Goal: Book appointment/travel/reservation

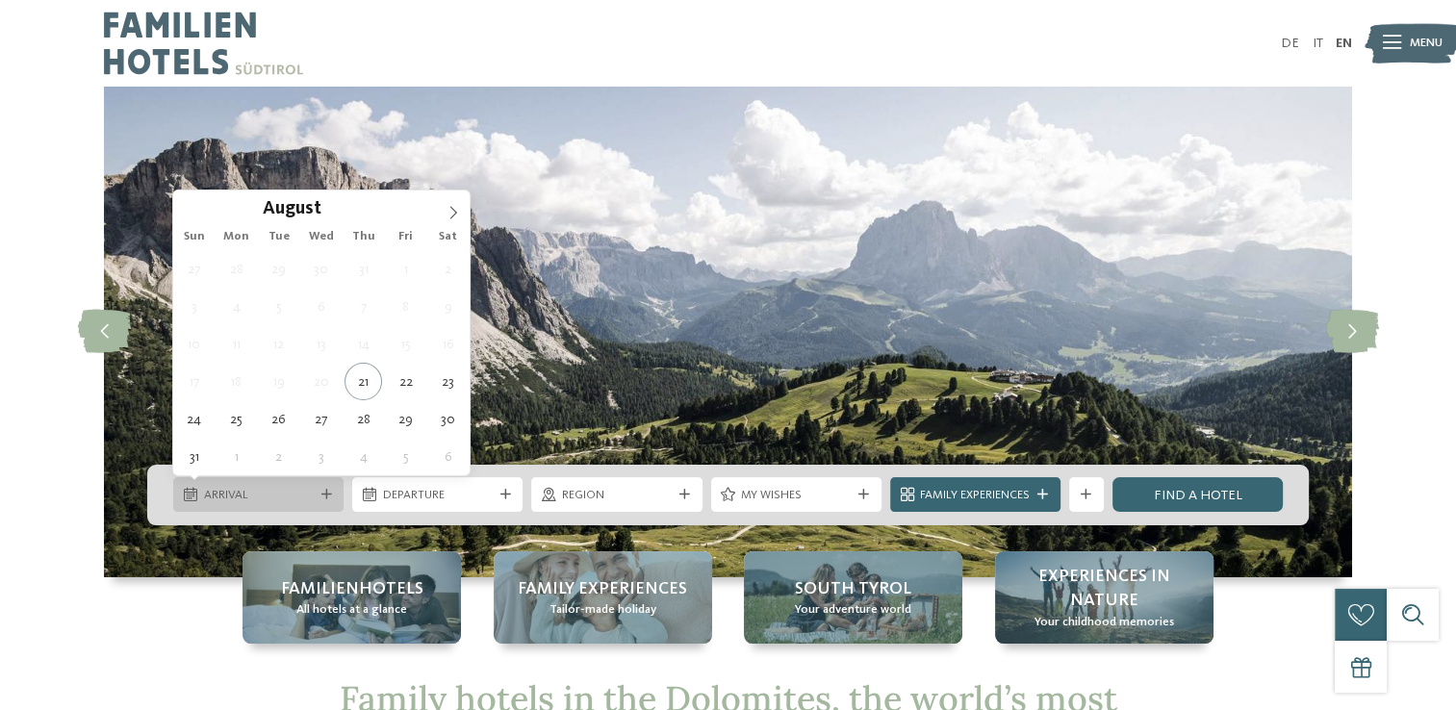
click at [331, 490] on icon at bounding box center [326, 495] width 11 height 11
click at [452, 211] on icon at bounding box center [452, 212] width 13 height 13
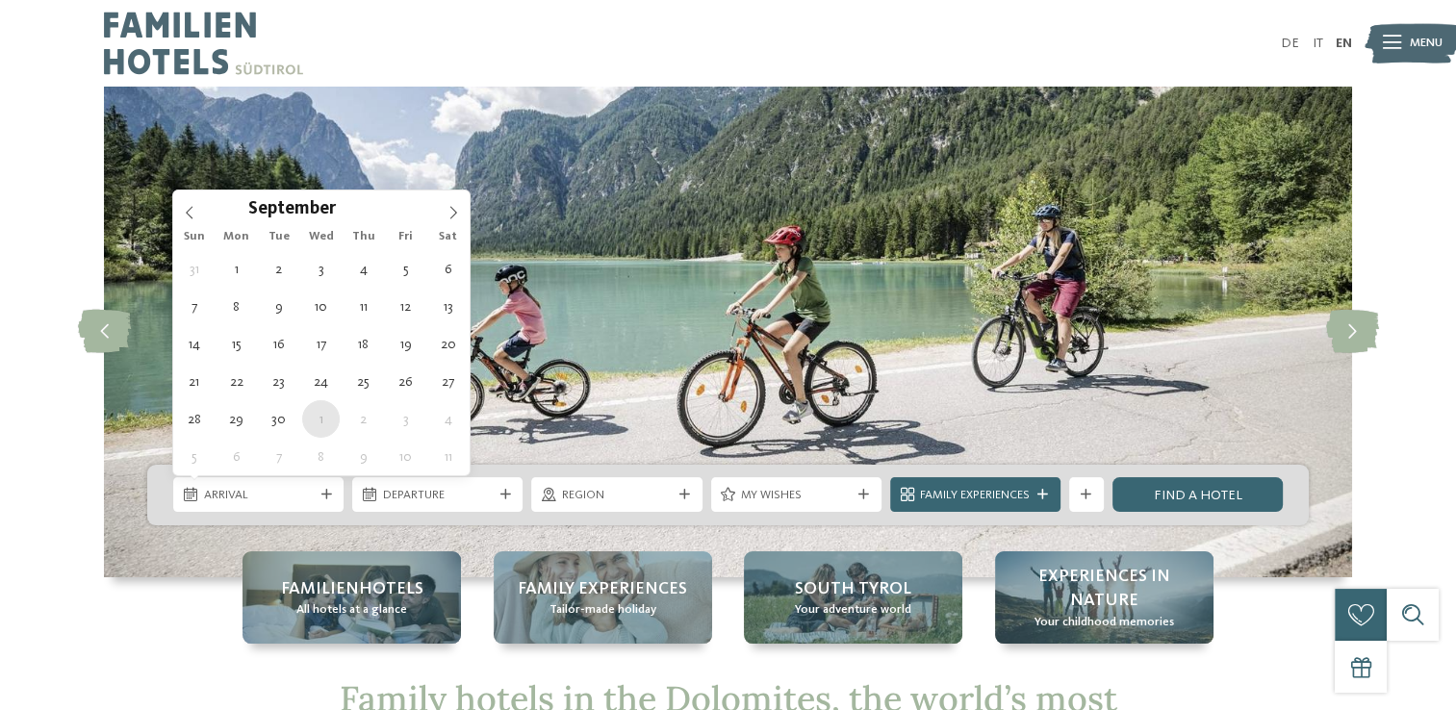
type div "[DATE]"
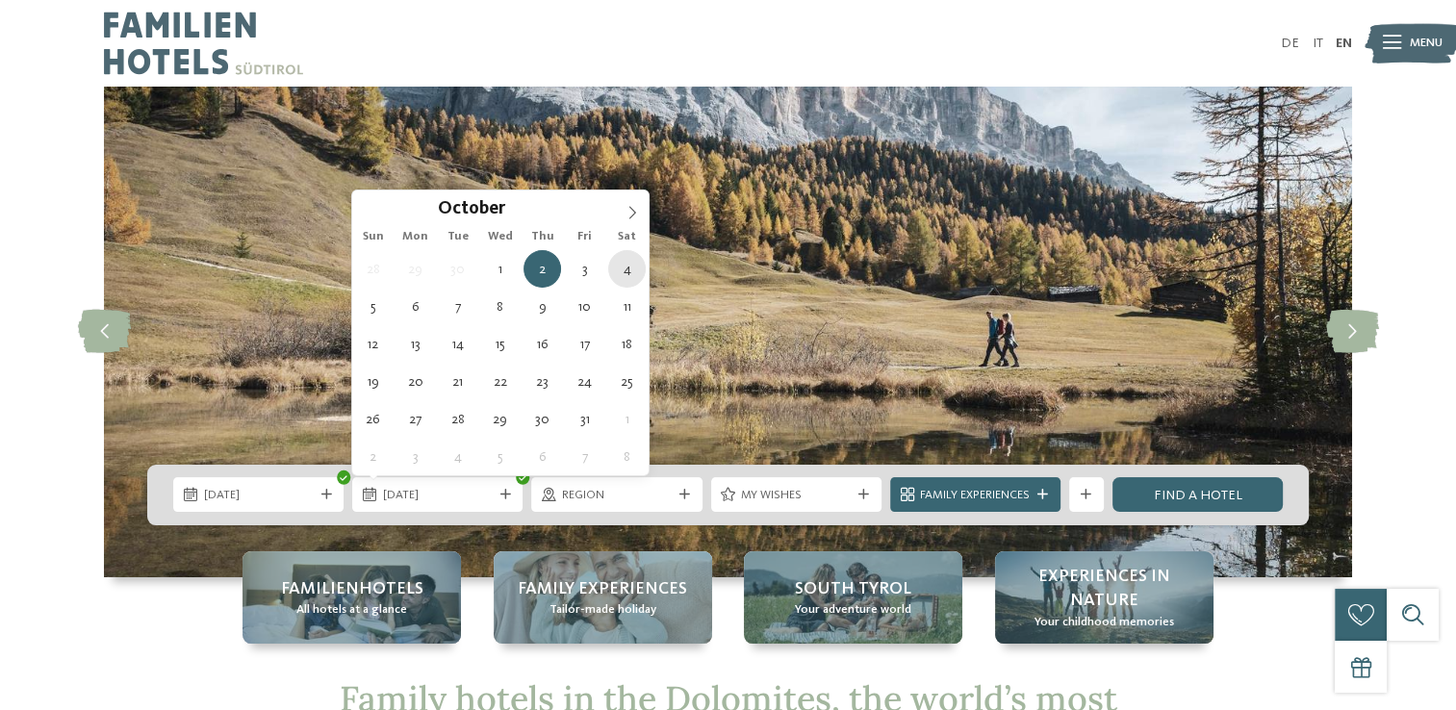
type div "[DATE]"
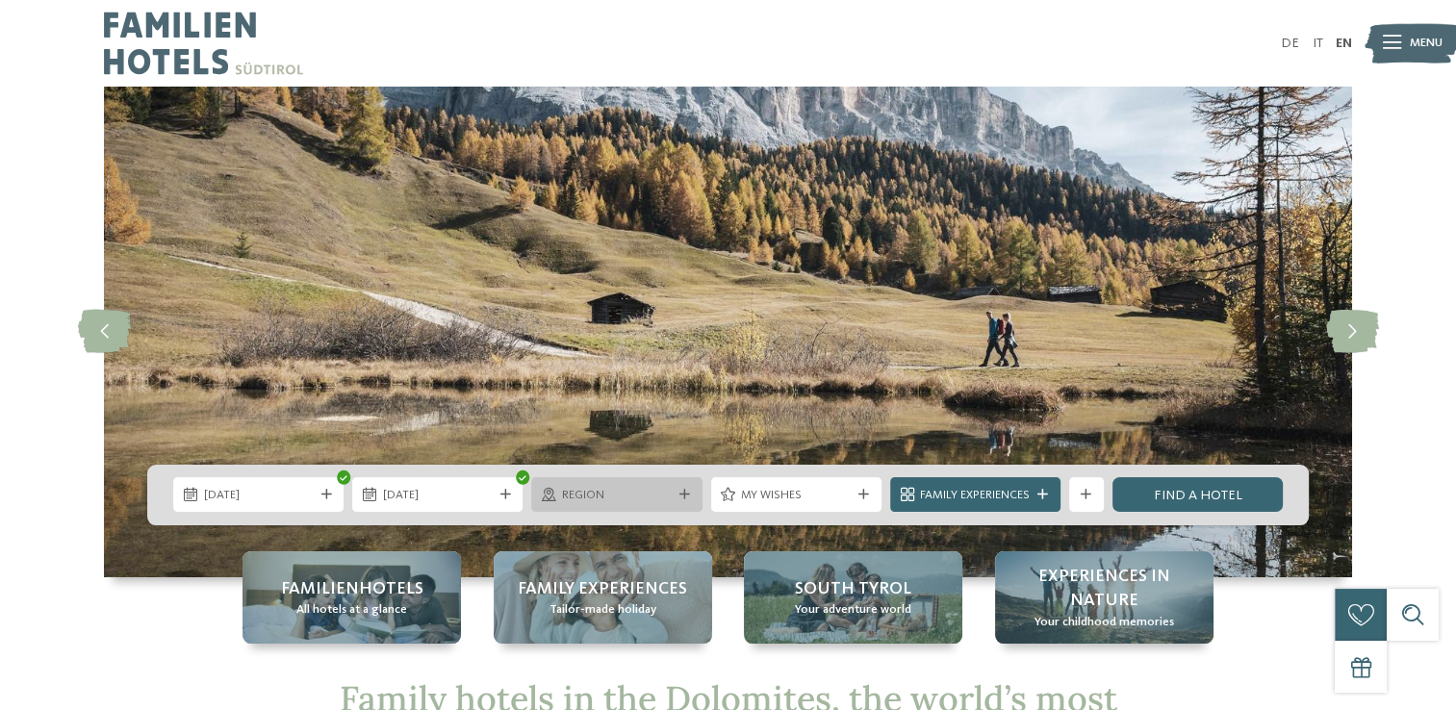
click at [689, 490] on div at bounding box center [683, 495] width 17 height 11
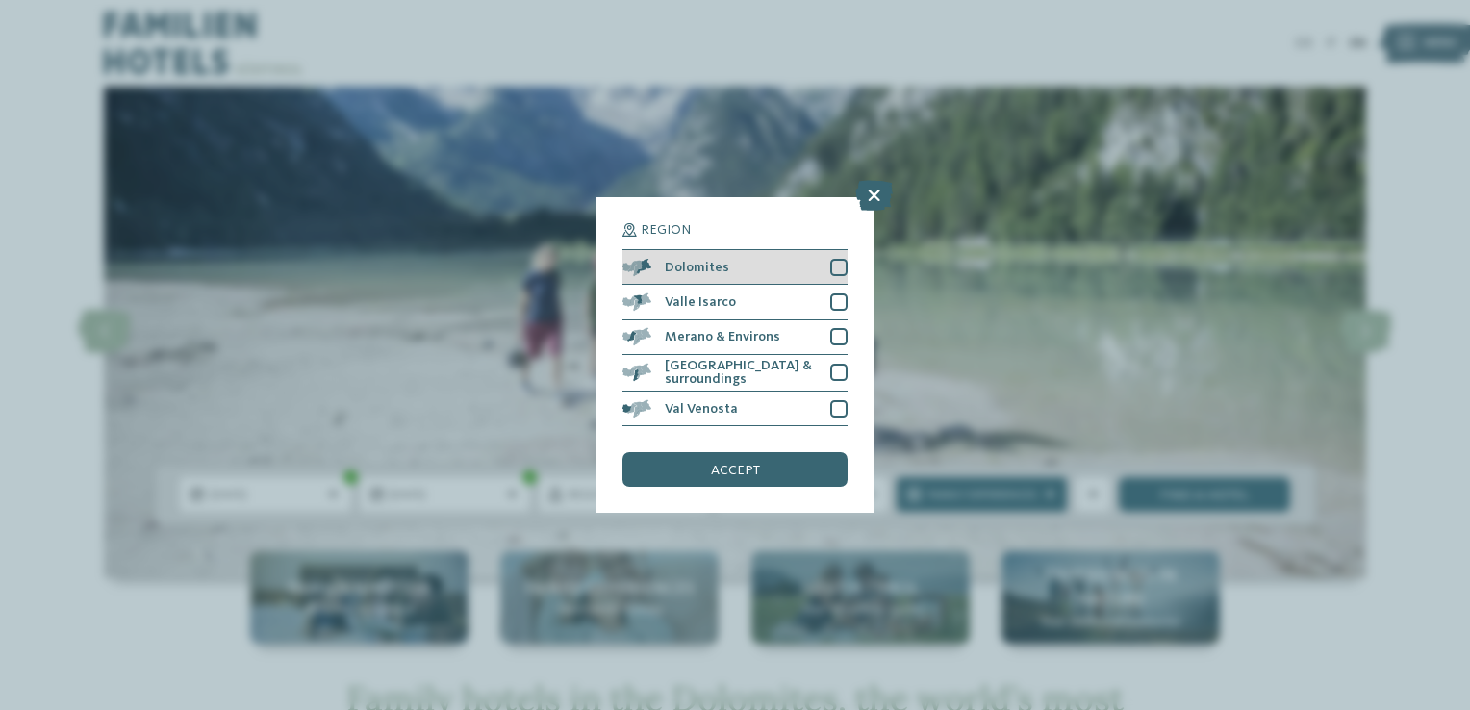
click at [839, 270] on div at bounding box center [838, 267] width 17 height 17
click at [735, 465] on span "accept" at bounding box center [735, 470] width 49 height 13
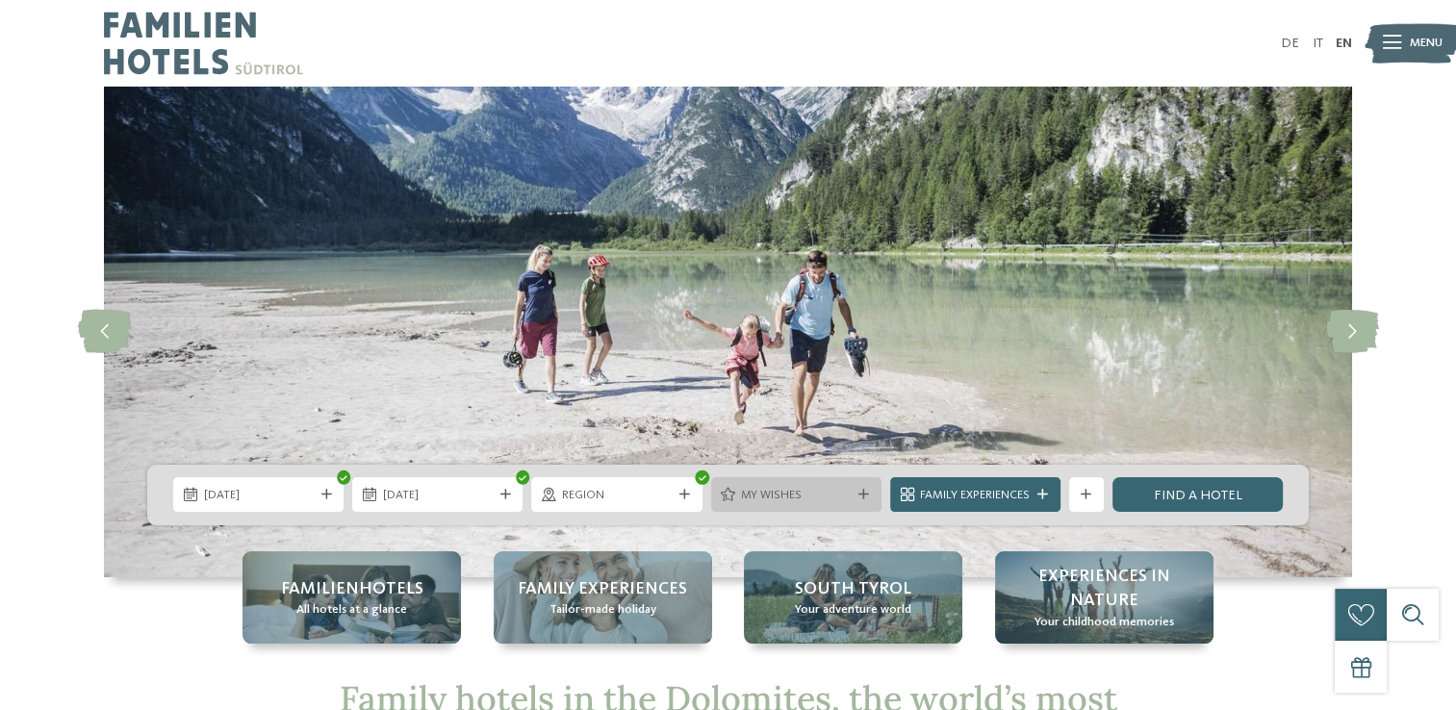
click at [866, 490] on icon at bounding box center [863, 495] width 11 height 11
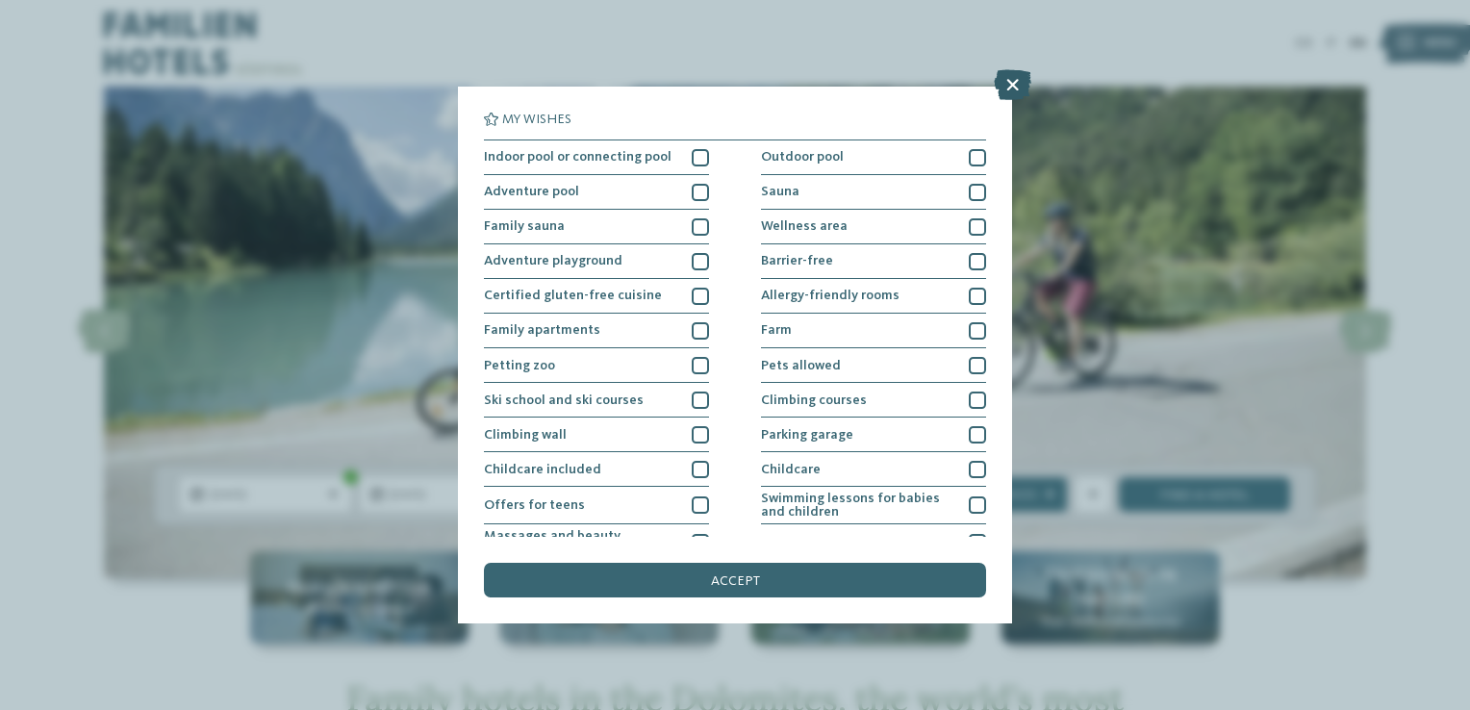
click at [1014, 78] on icon at bounding box center [1013, 84] width 38 height 31
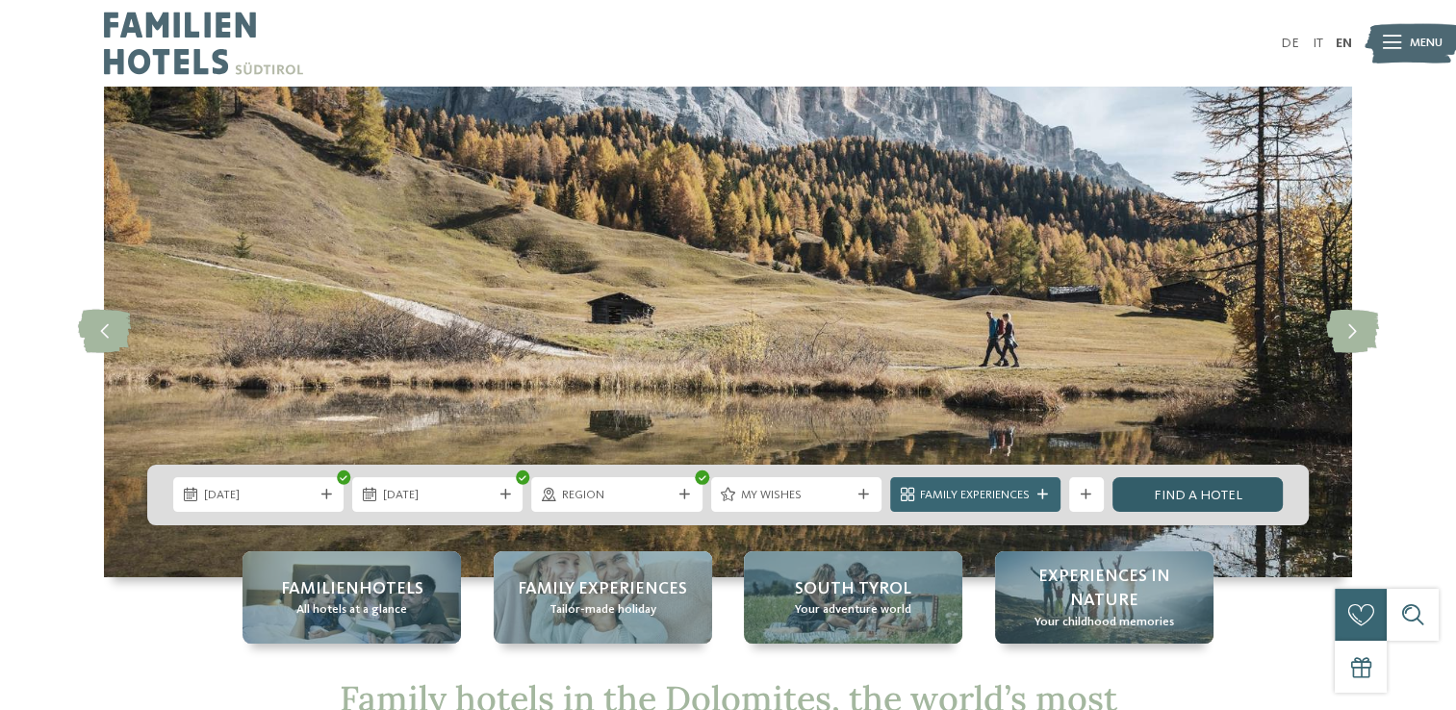
click at [1220, 487] on link "Find a hotel" at bounding box center [1197, 494] width 170 height 35
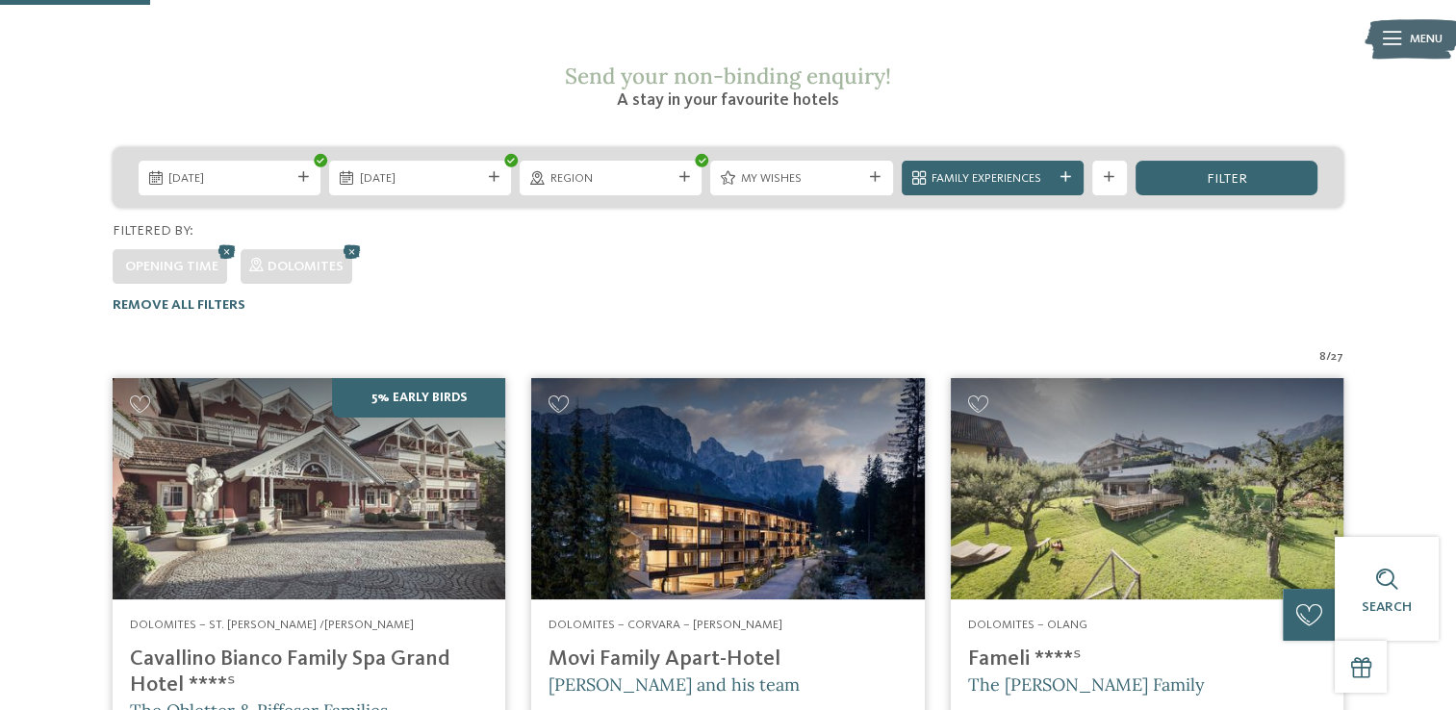
scroll to position [255, 0]
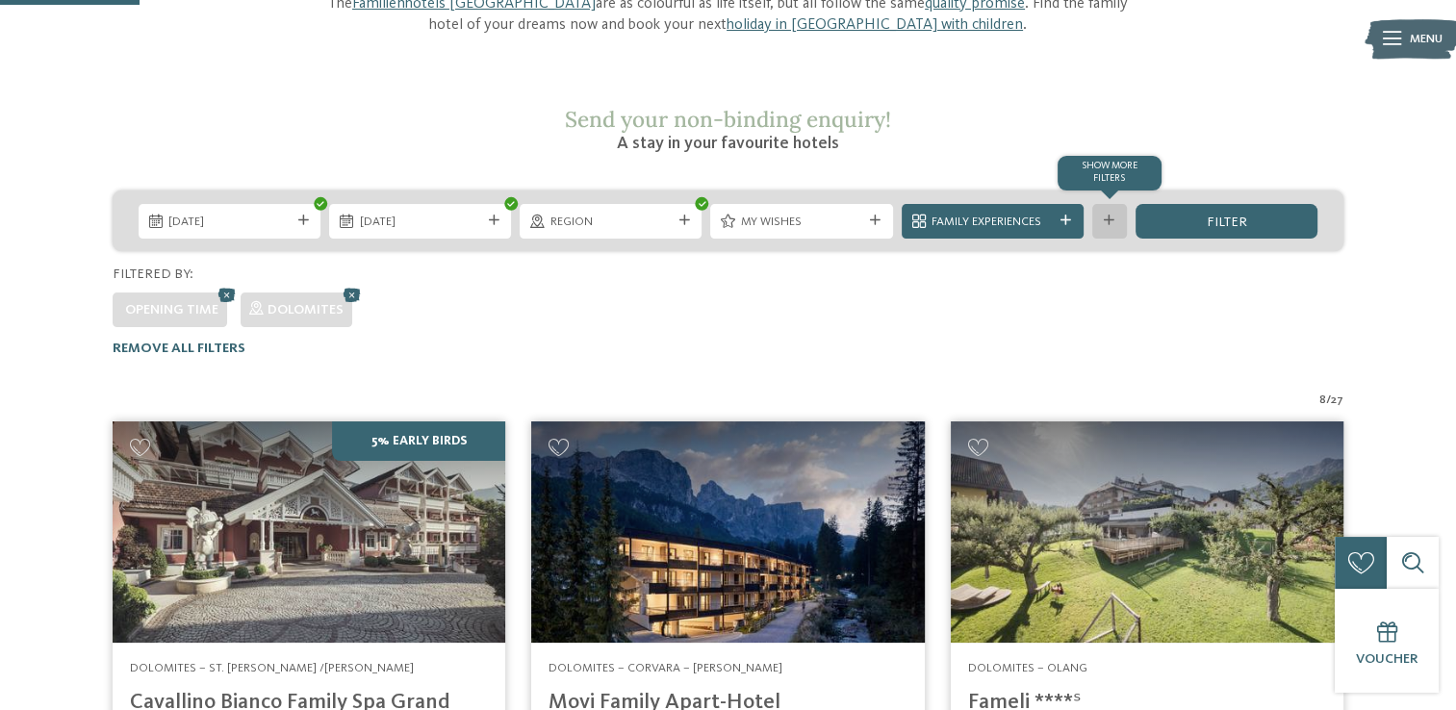
click at [1108, 216] on icon at bounding box center [1109, 221] width 11 height 11
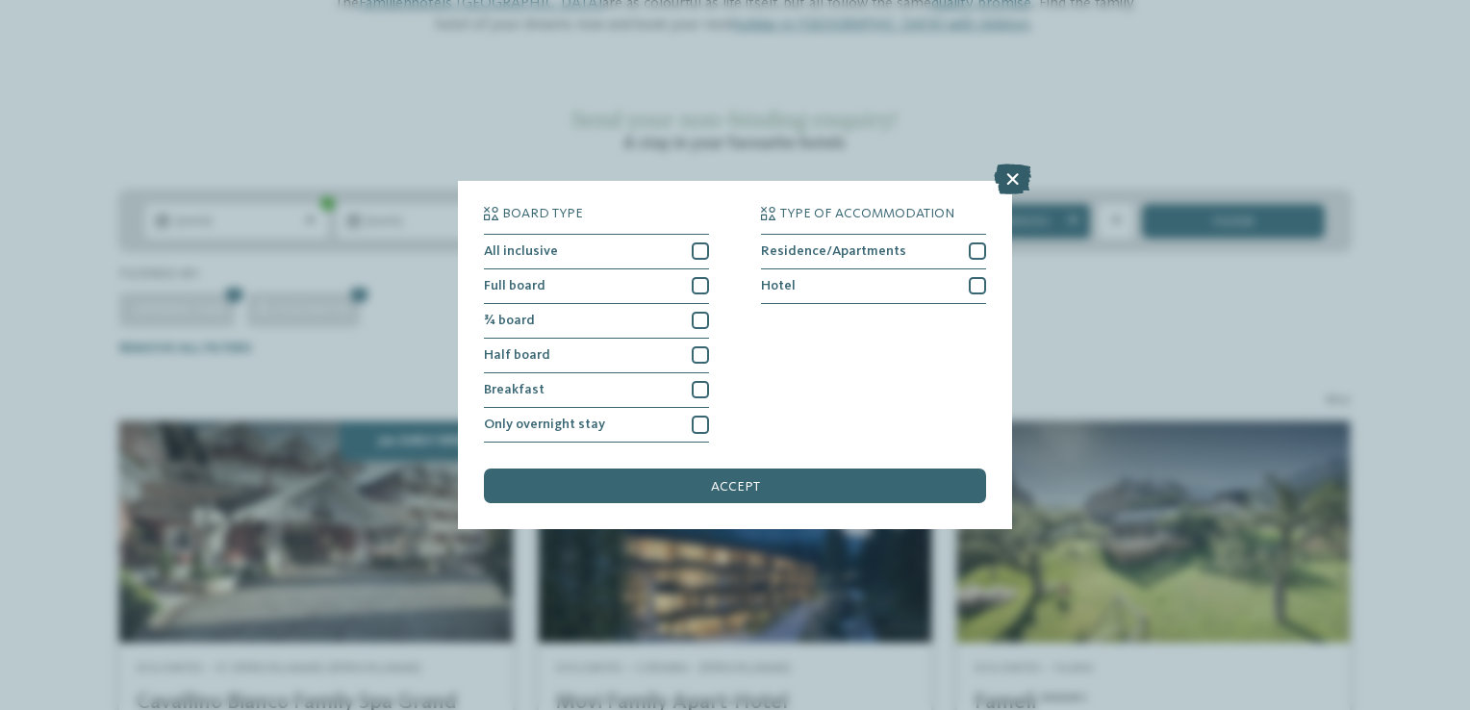
click at [1005, 177] on icon at bounding box center [1013, 179] width 38 height 31
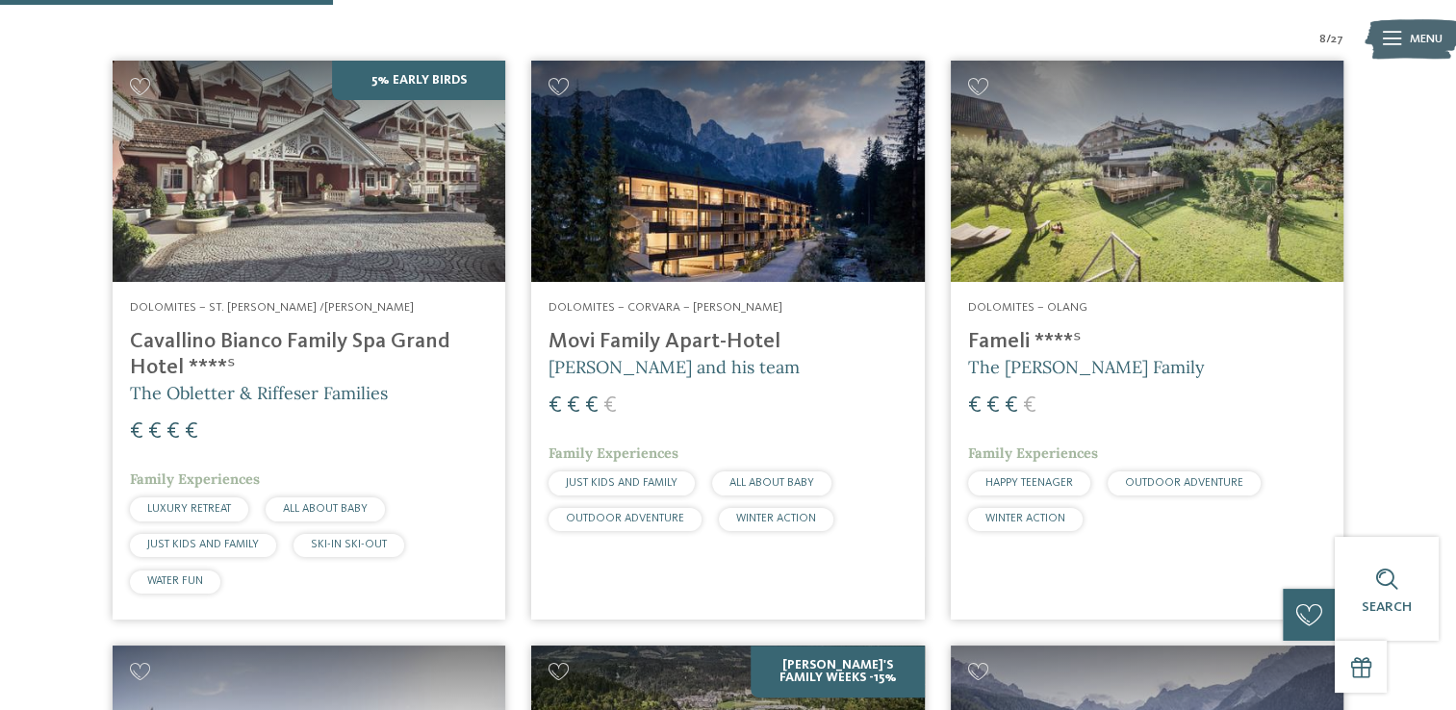
scroll to position [611, 0]
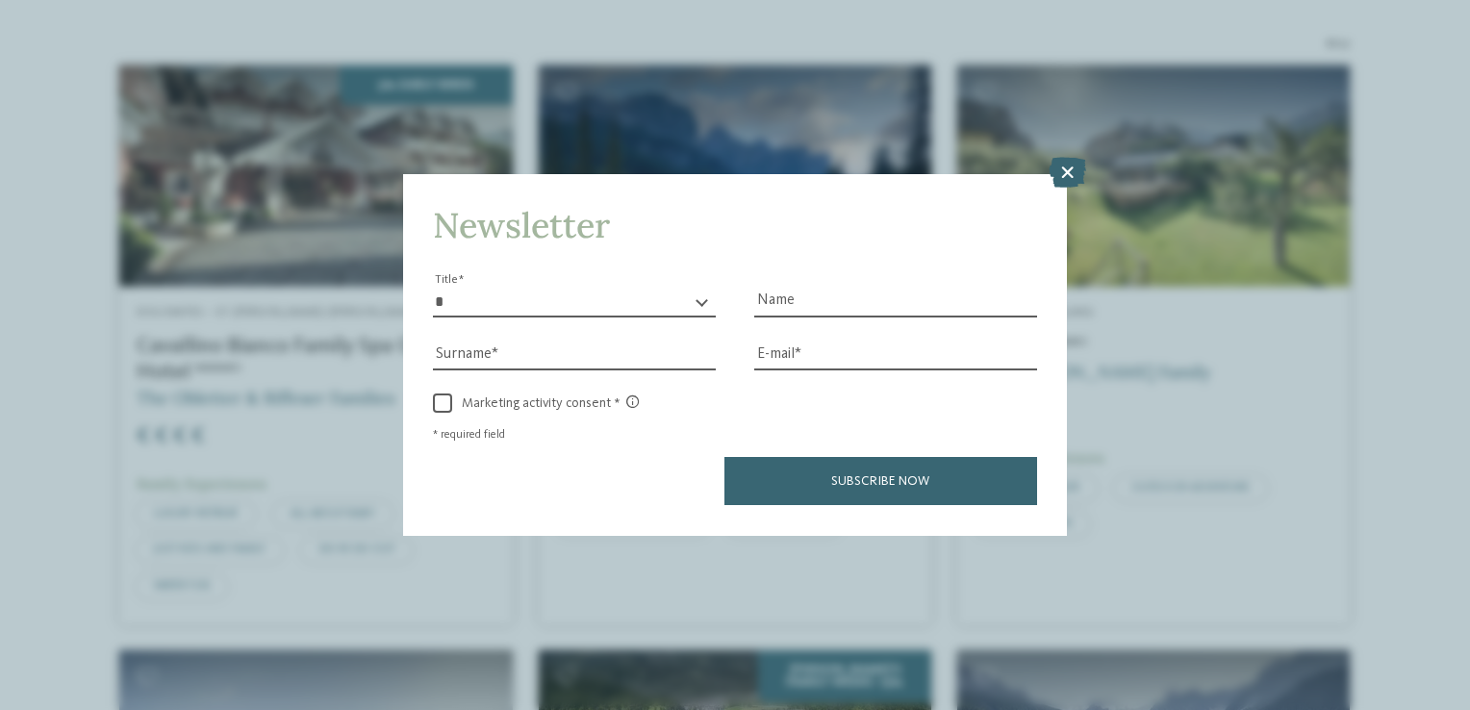
click at [1063, 167] on icon at bounding box center [1068, 173] width 38 height 31
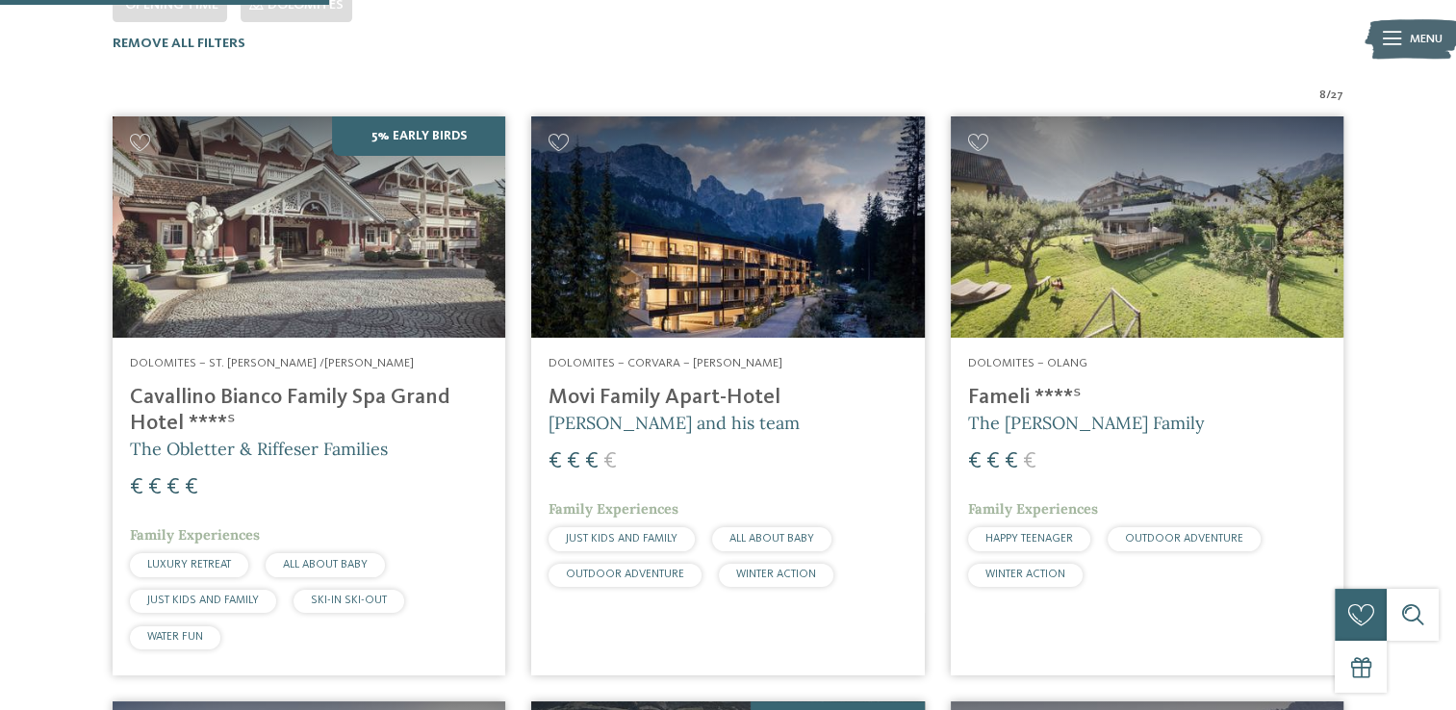
scroll to position [521, 0]
